Goal: Information Seeking & Learning: Compare options

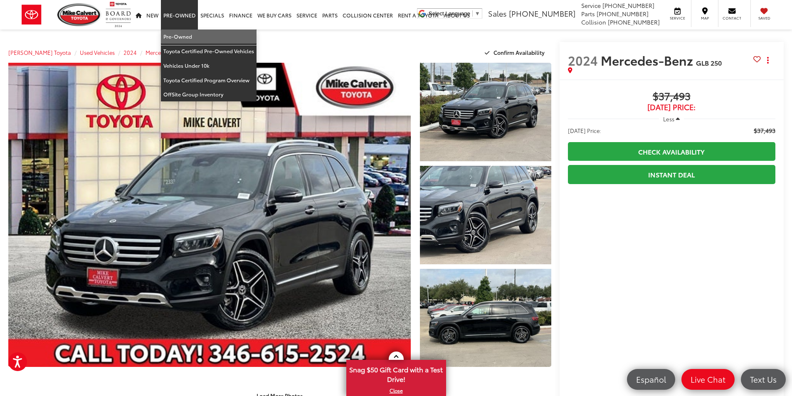
click at [182, 39] on link "Pre-Owned" at bounding box center [209, 37] width 96 height 15
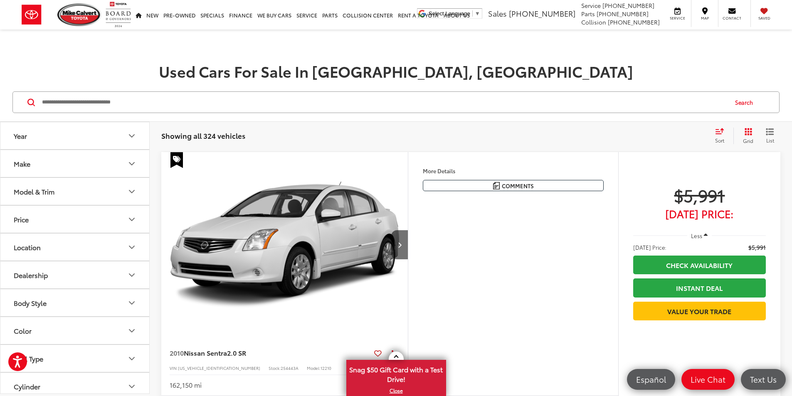
click at [109, 163] on button "Make" at bounding box center [75, 163] width 150 height 27
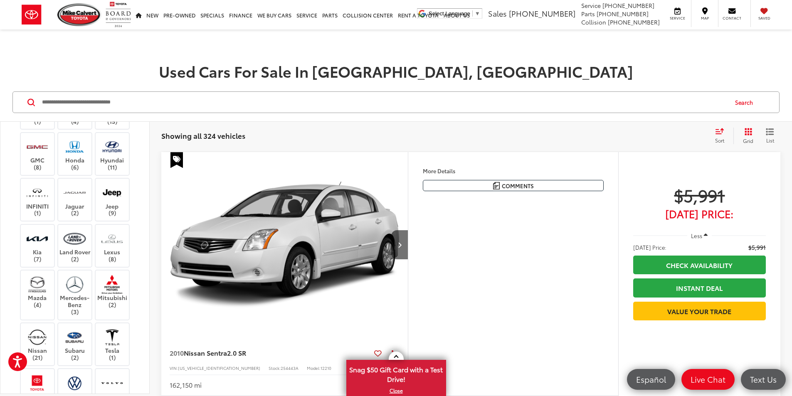
scroll to position [166, 0]
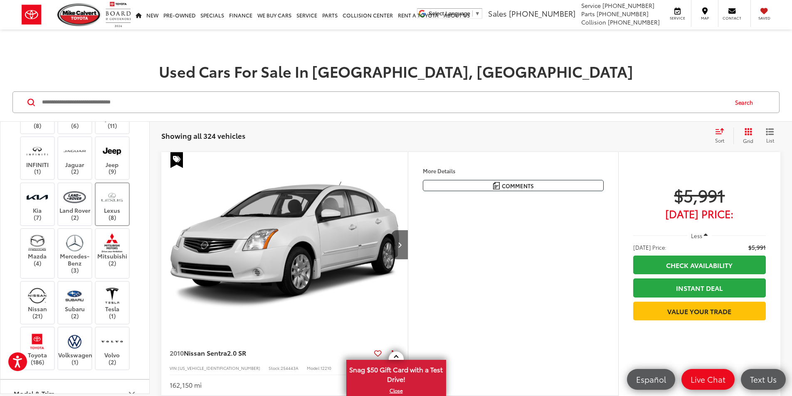
click at [115, 207] on img at bounding box center [112, 197] width 23 height 20
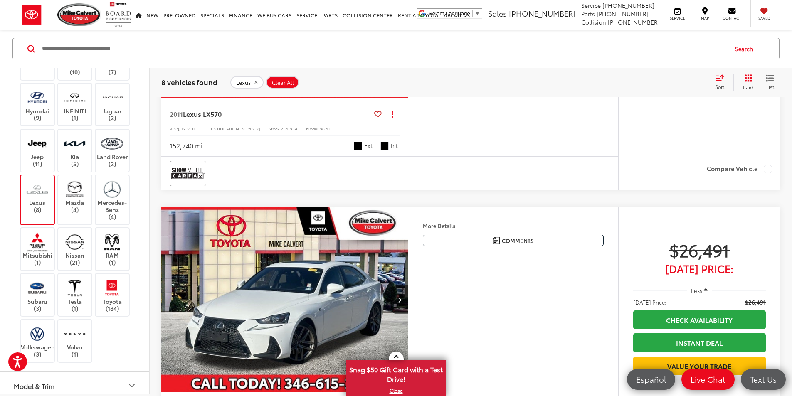
scroll to position [1122, 0]
click at [39, 199] on img at bounding box center [37, 190] width 23 height 20
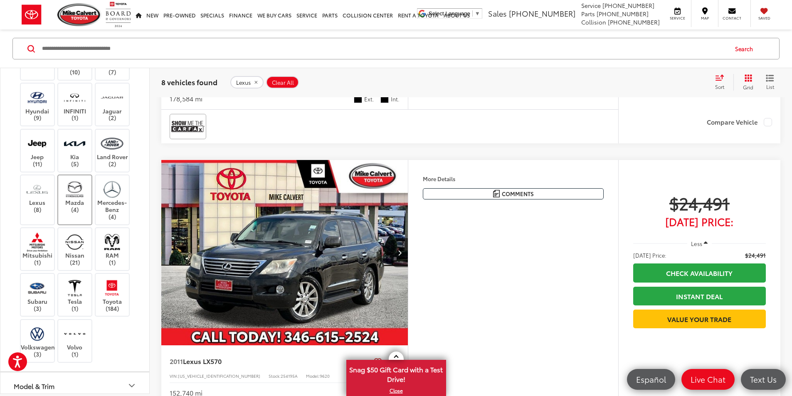
click at [82, 199] on img at bounding box center [74, 190] width 23 height 20
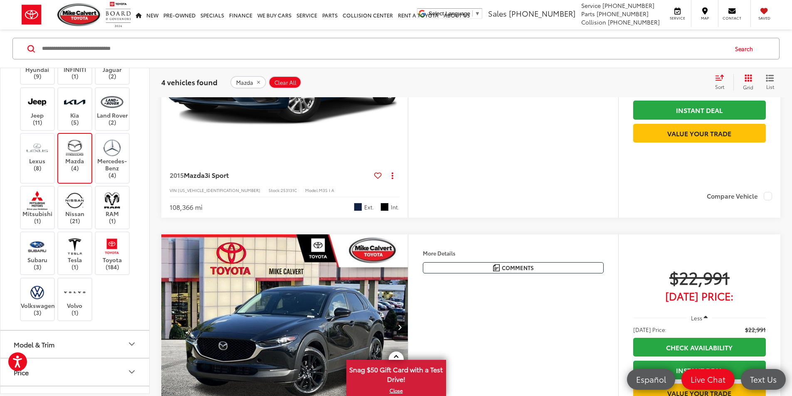
scroll to position [178, 0]
